Goal: Information Seeking & Learning: Learn about a topic

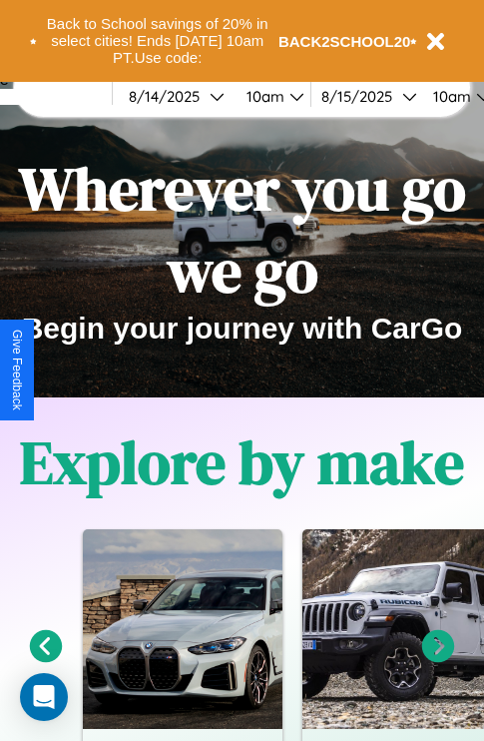
scroll to position [307, 0]
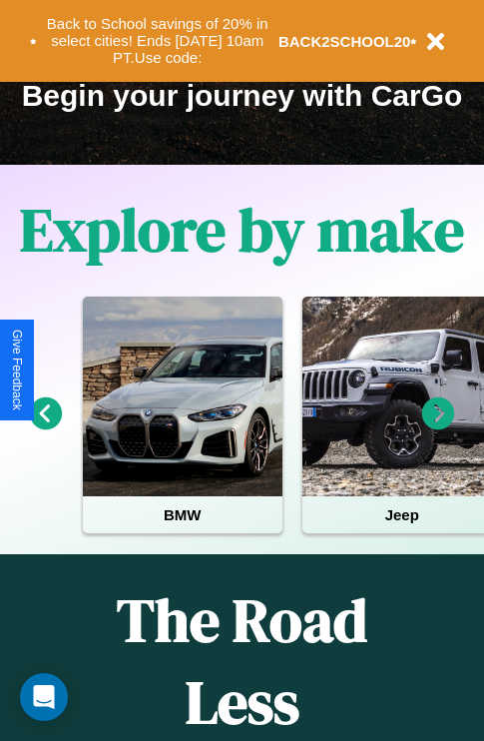
click at [438, 427] on icon at bounding box center [438, 413] width 33 height 33
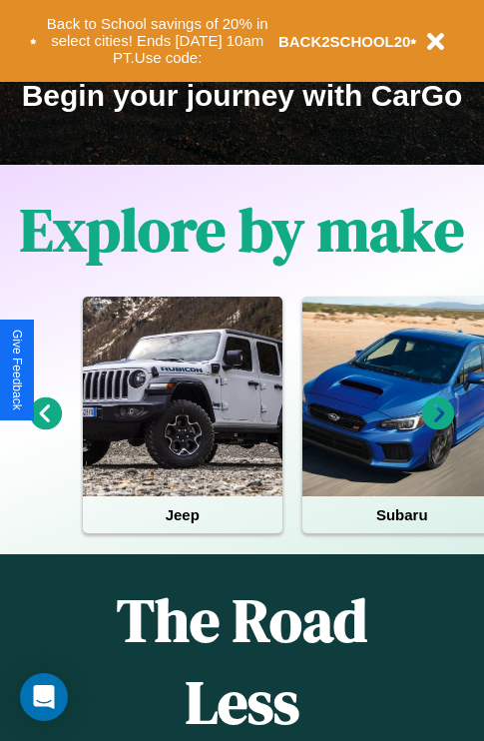
click at [438, 427] on icon at bounding box center [438, 413] width 33 height 33
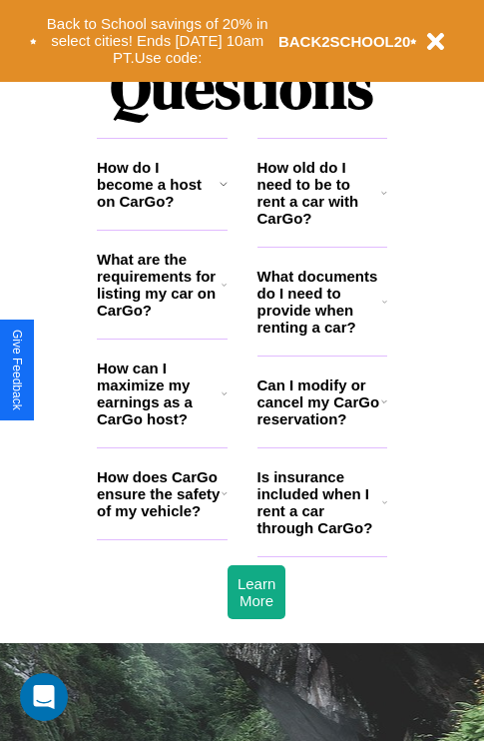
scroll to position [2419, 0]
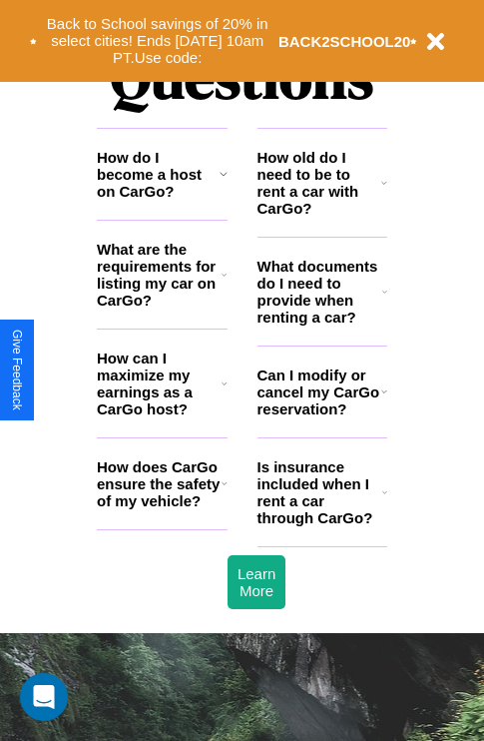
click at [223, 182] on icon at bounding box center [224, 174] width 8 height 16
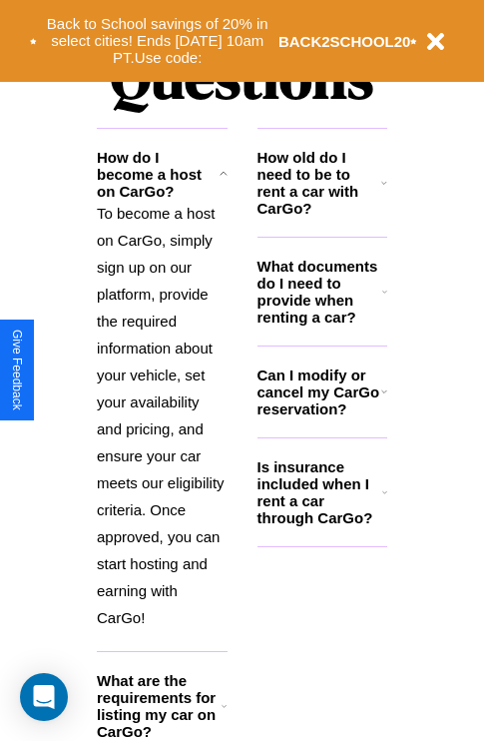
click at [162, 719] on h3 "What are the requirements for listing my car on CarGo?" at bounding box center [159, 706] width 125 height 68
click at [162, 421] on p "To become a host on CarGo, simply sign up on our platform, provide the required…" at bounding box center [162, 415] width 131 height 431
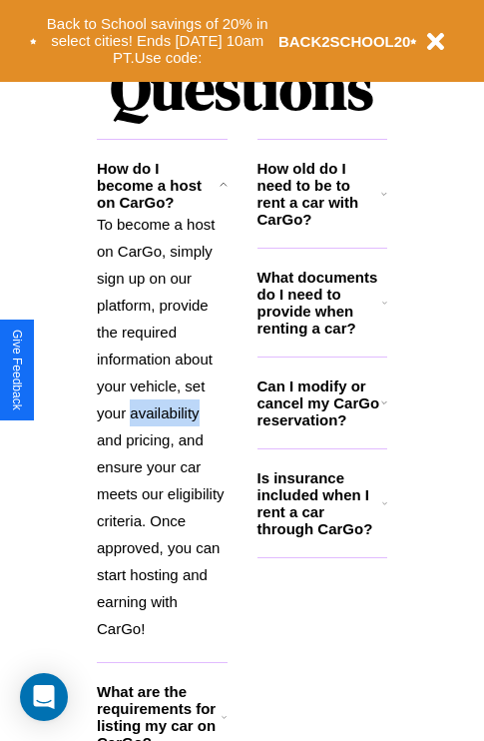
scroll to position [2407, 0]
